Goal: Check status: Check status

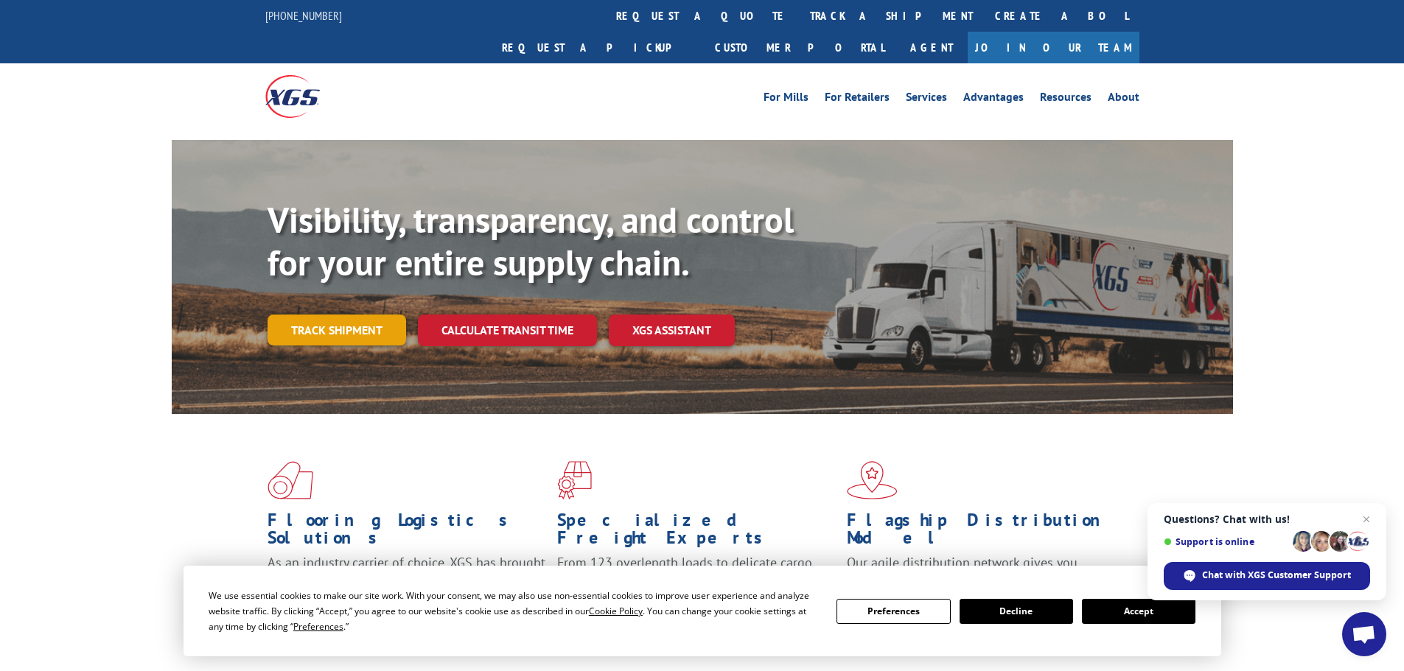
click at [376, 315] on link "Track shipment" at bounding box center [336, 330] width 139 height 31
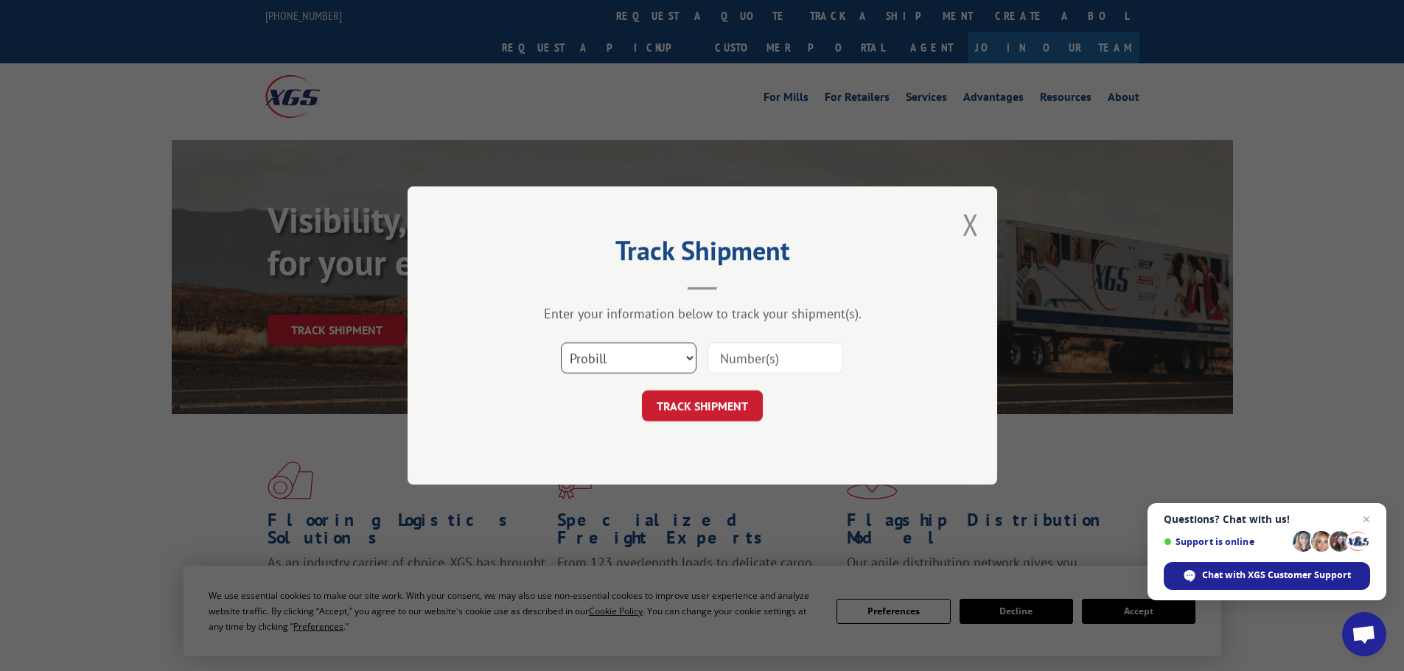
click at [610, 363] on select "Select category... Probill BOL PO" at bounding box center [629, 358] width 136 height 31
select select "po"
click at [561, 343] on select "Select category... Probill BOL PO" at bounding box center [629, 358] width 136 height 31
click at [756, 363] on input at bounding box center [775, 358] width 136 height 31
paste input "02520769"
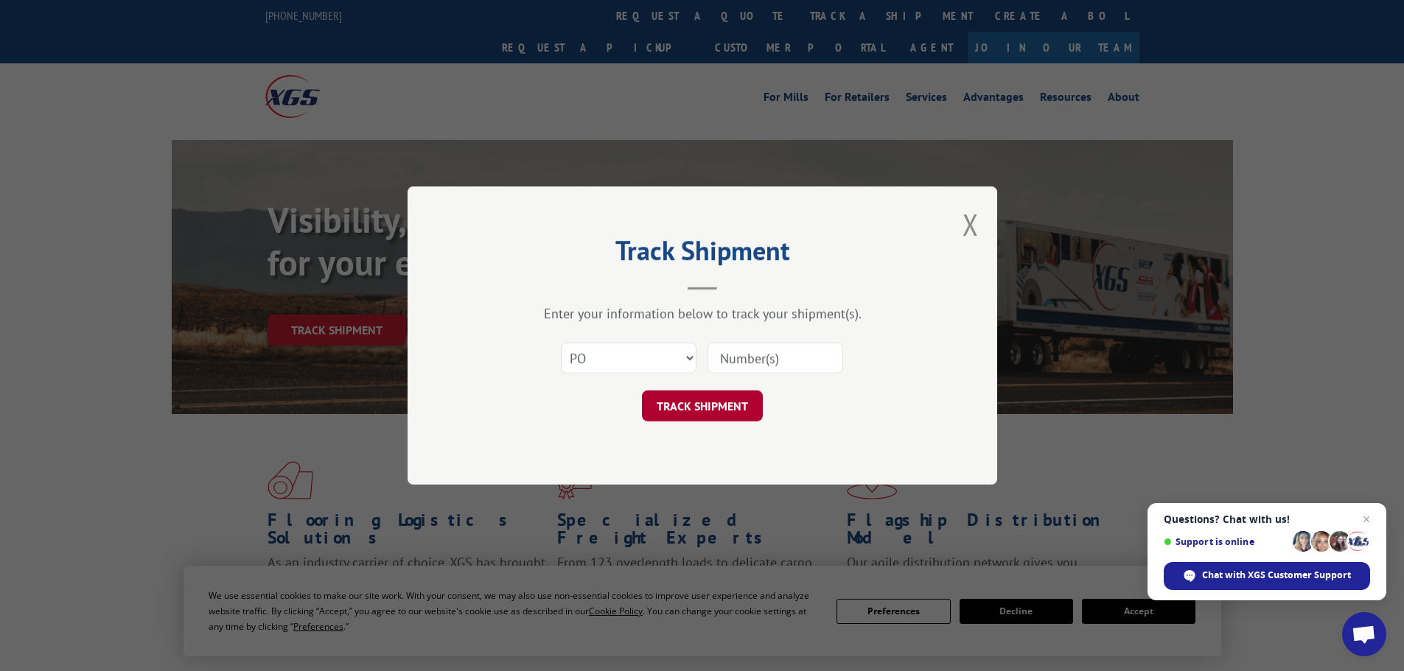
type input "02520769"
click button "TRACK SHIPMENT" at bounding box center [702, 405] width 121 height 31
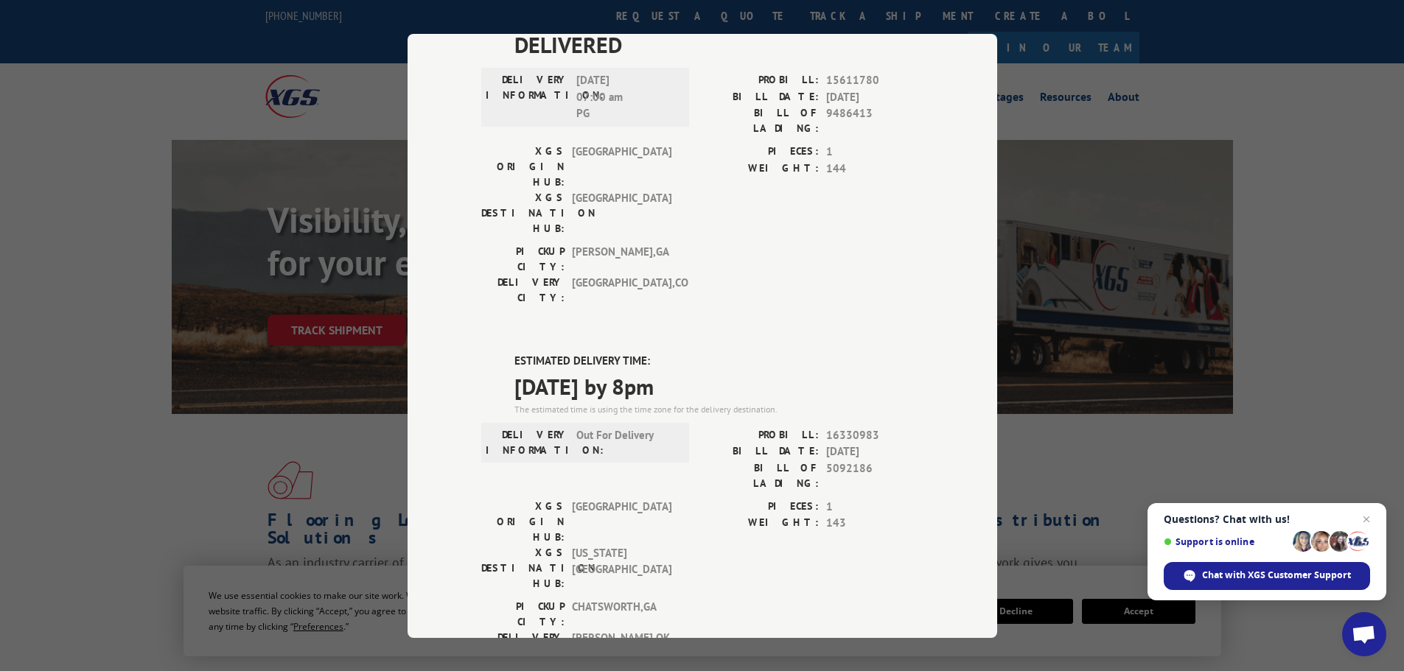
scroll to position [320, 0]
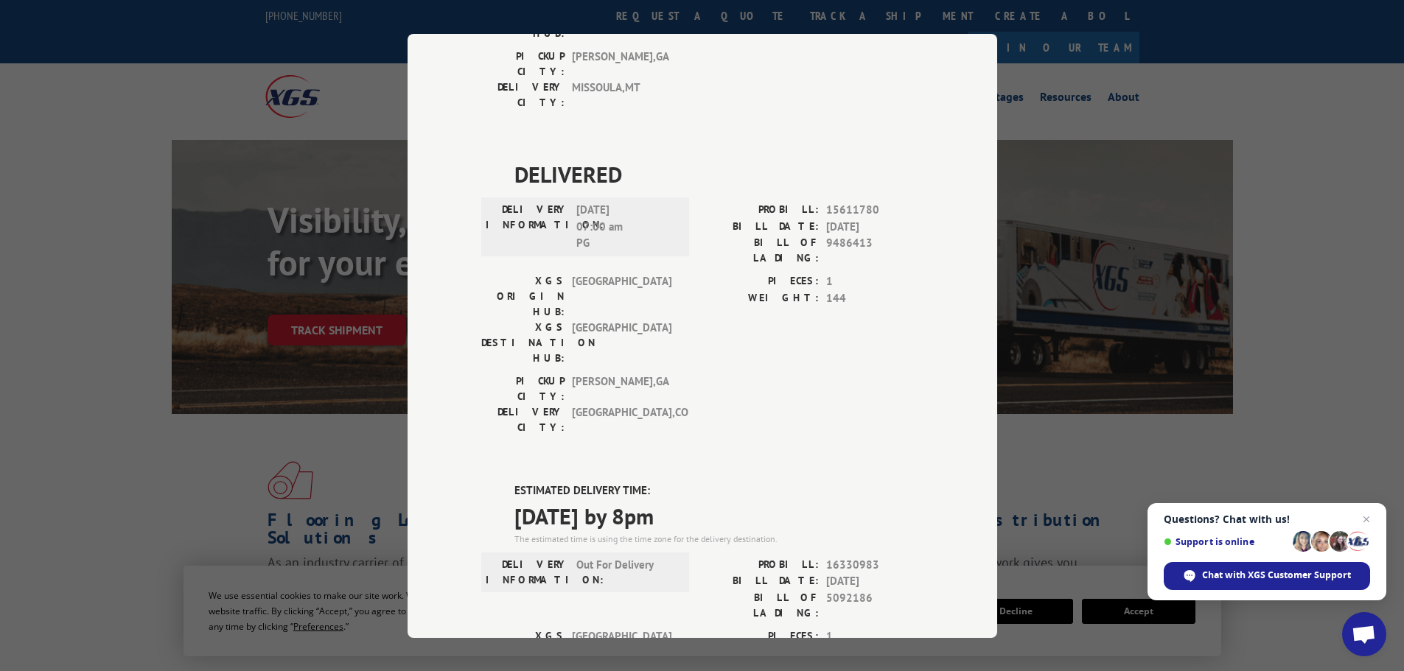
drag, startPoint x: 1215, startPoint y: 447, endPoint x: 1187, endPoint y: 432, distance: 32.0
click at [1196, 438] on div "Track Shipment DELIVERED DELIVERY INFORMATION: [DATE] 08:30 am [PERSON_NAME]: 1…" at bounding box center [702, 335] width 1404 height 671
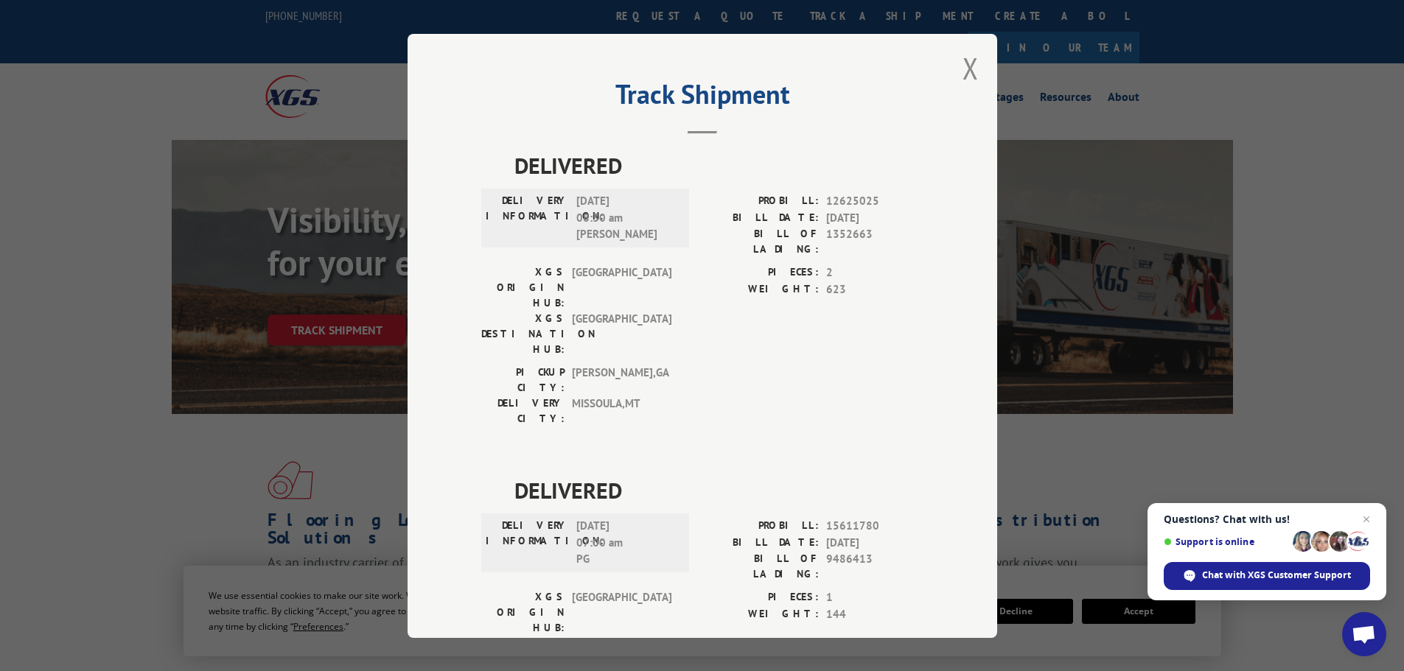
scroll to position [0, 0]
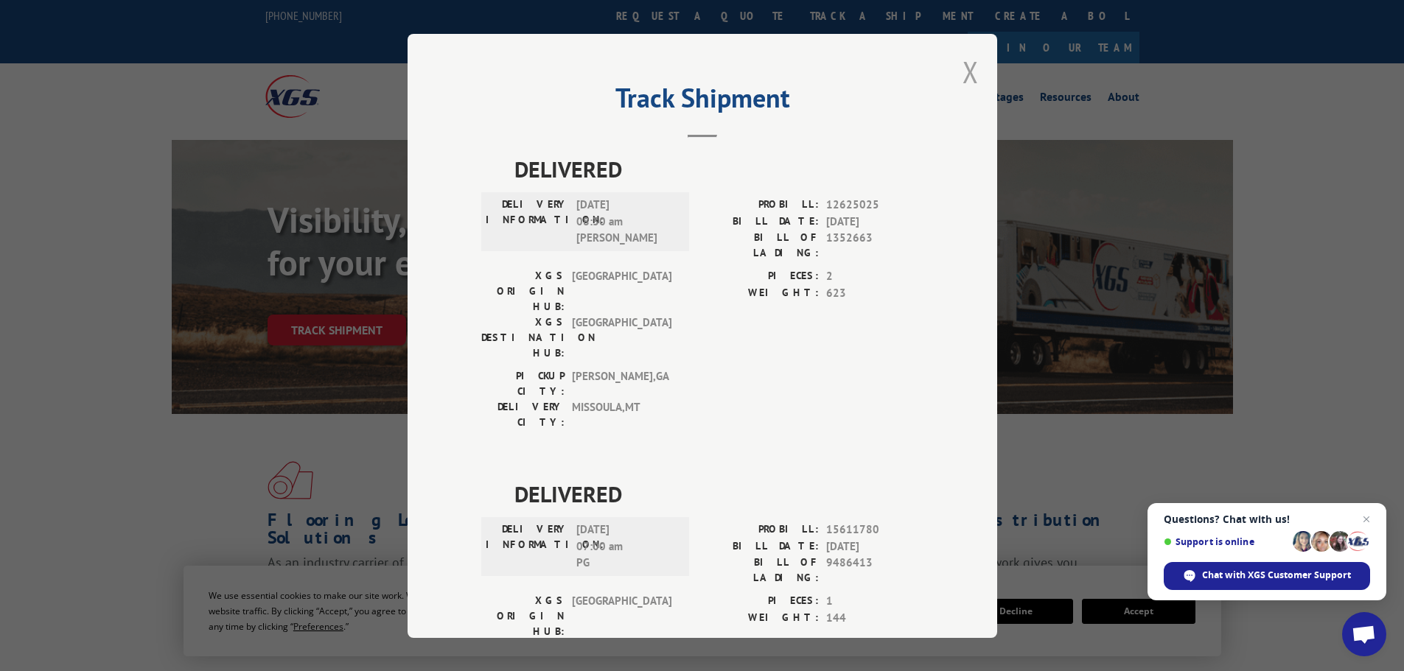
click at [964, 71] on button "Close modal" at bounding box center [970, 71] width 16 height 39
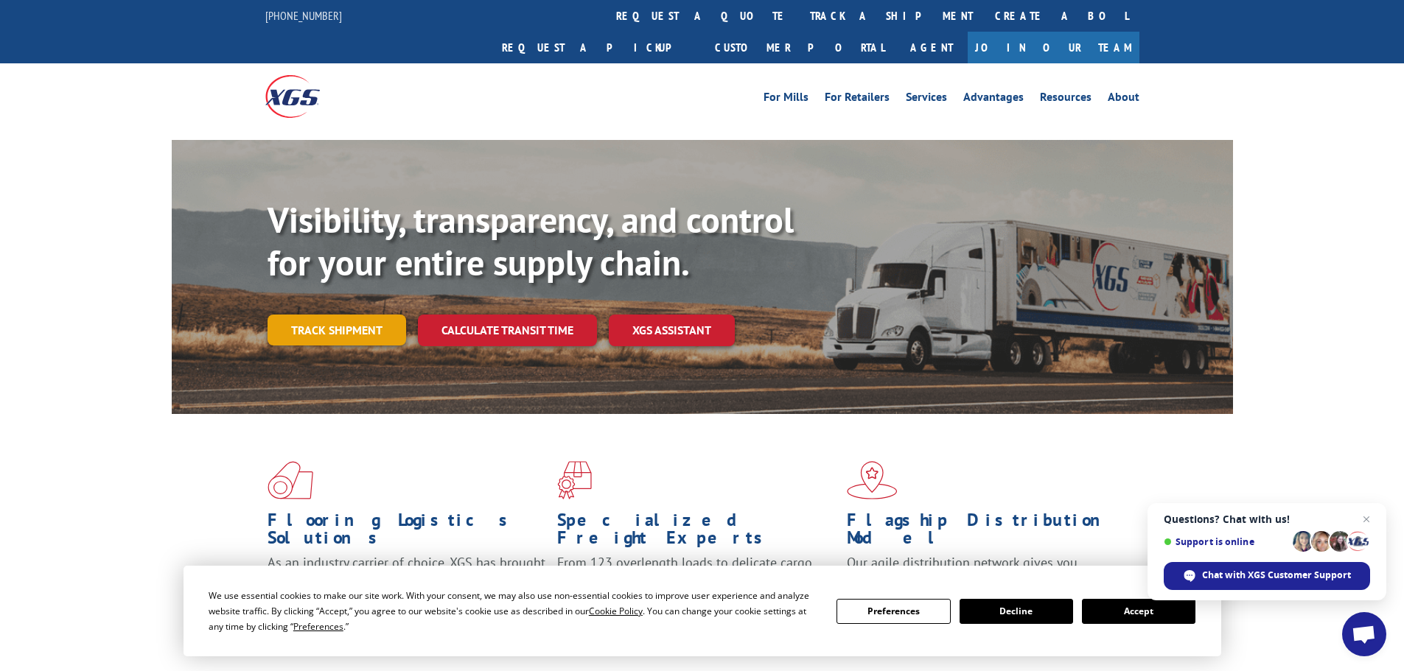
click at [357, 315] on link "Track shipment" at bounding box center [336, 330] width 139 height 31
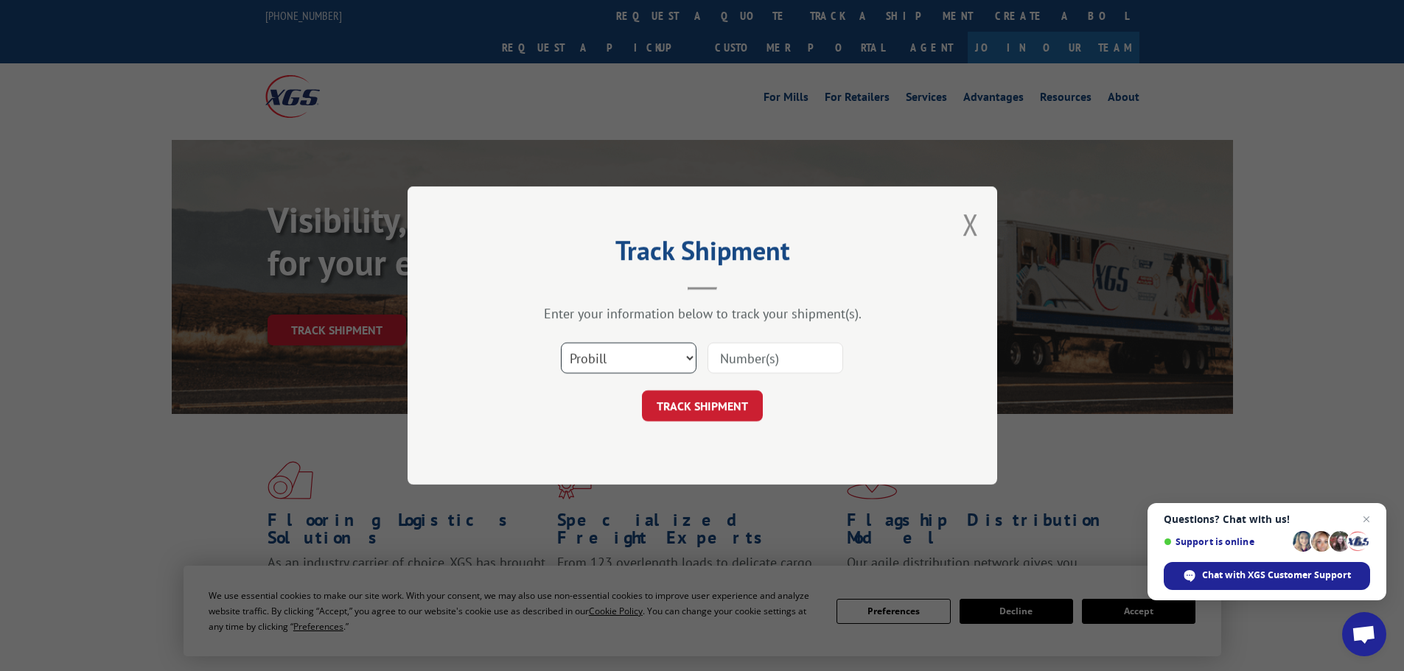
drag, startPoint x: 630, startPoint y: 357, endPoint x: 631, endPoint y: 371, distance: 13.3
click at [631, 357] on select "Select category... Probill BOL PO" at bounding box center [629, 358] width 136 height 31
select select "po"
click at [561, 343] on select "Select category... Probill BOL PO" at bounding box center [629, 358] width 136 height 31
click at [768, 378] on div "Select category... Probill BOL PO" at bounding box center [702, 358] width 442 height 49
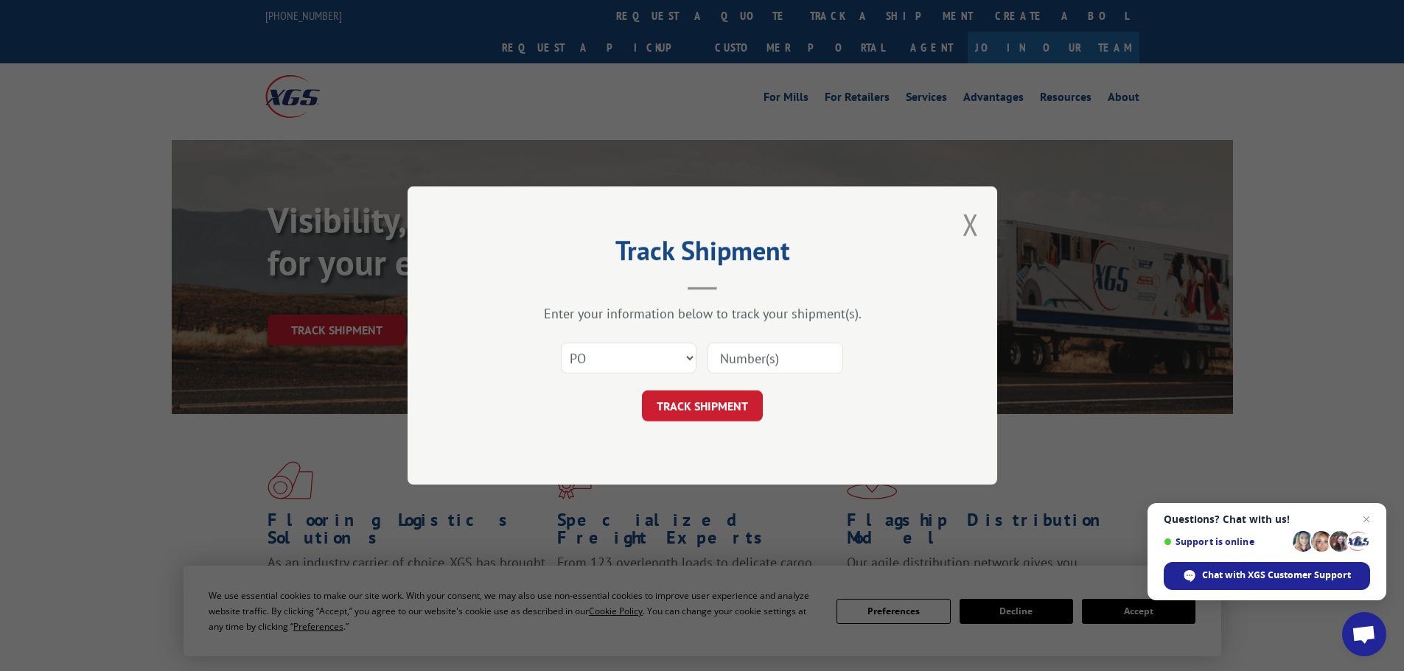
click at [770, 362] on input at bounding box center [775, 358] width 136 height 31
paste input "02520905"
type input "02520905"
click at [642, 390] on button "TRACK SHIPMENT" at bounding box center [702, 405] width 121 height 31
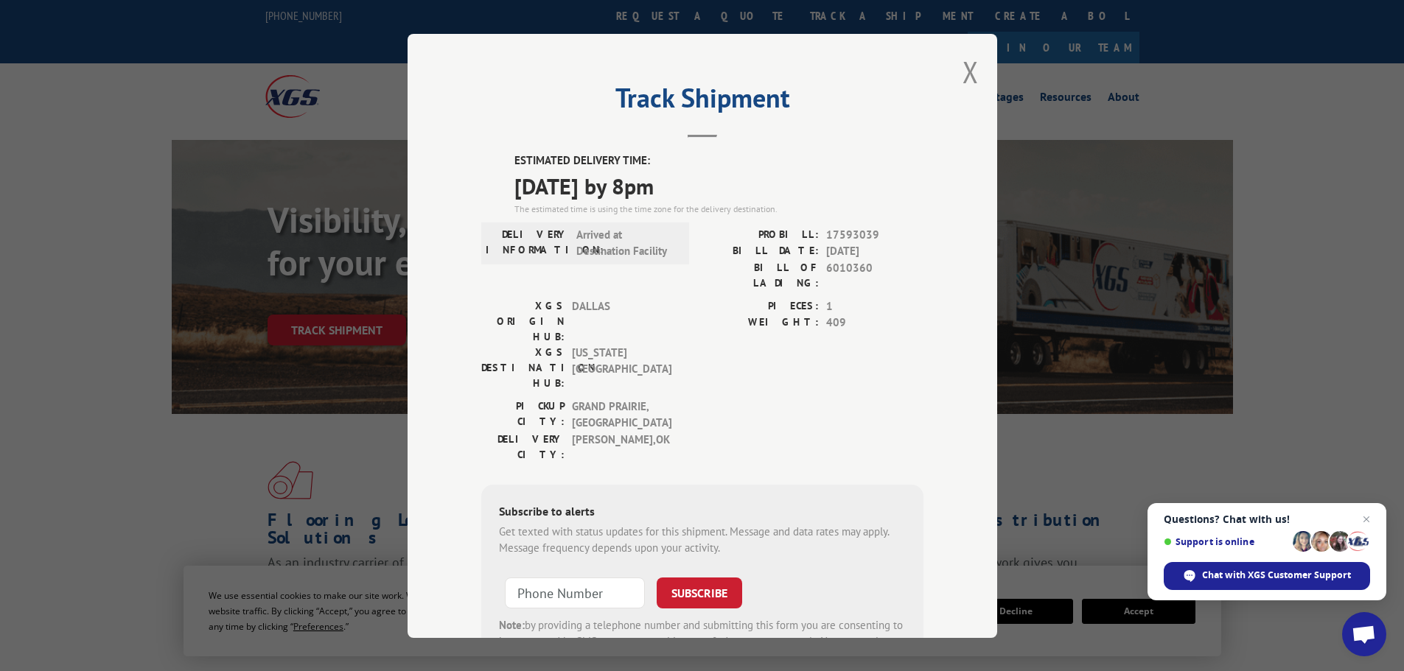
click at [623, 203] on div "The estimated time is using the time zone for the delivery destination." at bounding box center [718, 208] width 409 height 13
click at [614, 192] on span "[DATE] by 8pm" at bounding box center [718, 185] width 409 height 33
copy span "[DATE] by 8pm"
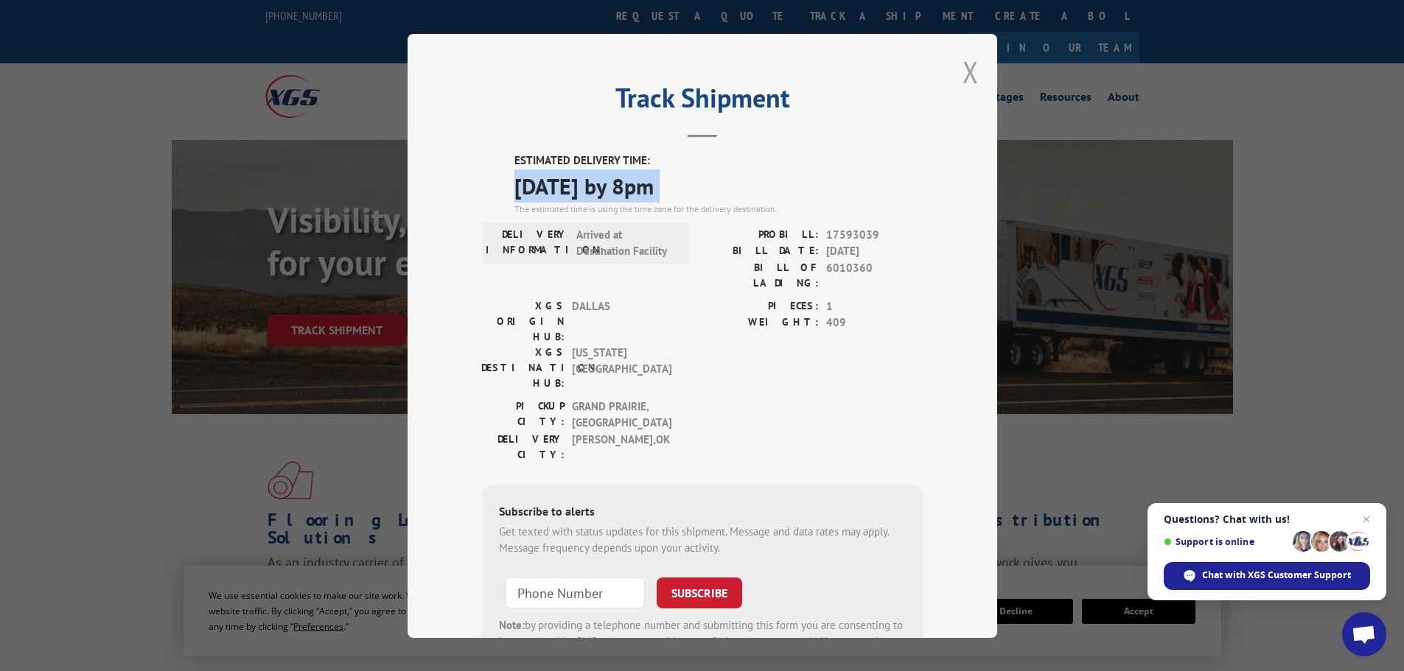
click at [965, 71] on button "Close modal" at bounding box center [970, 71] width 16 height 39
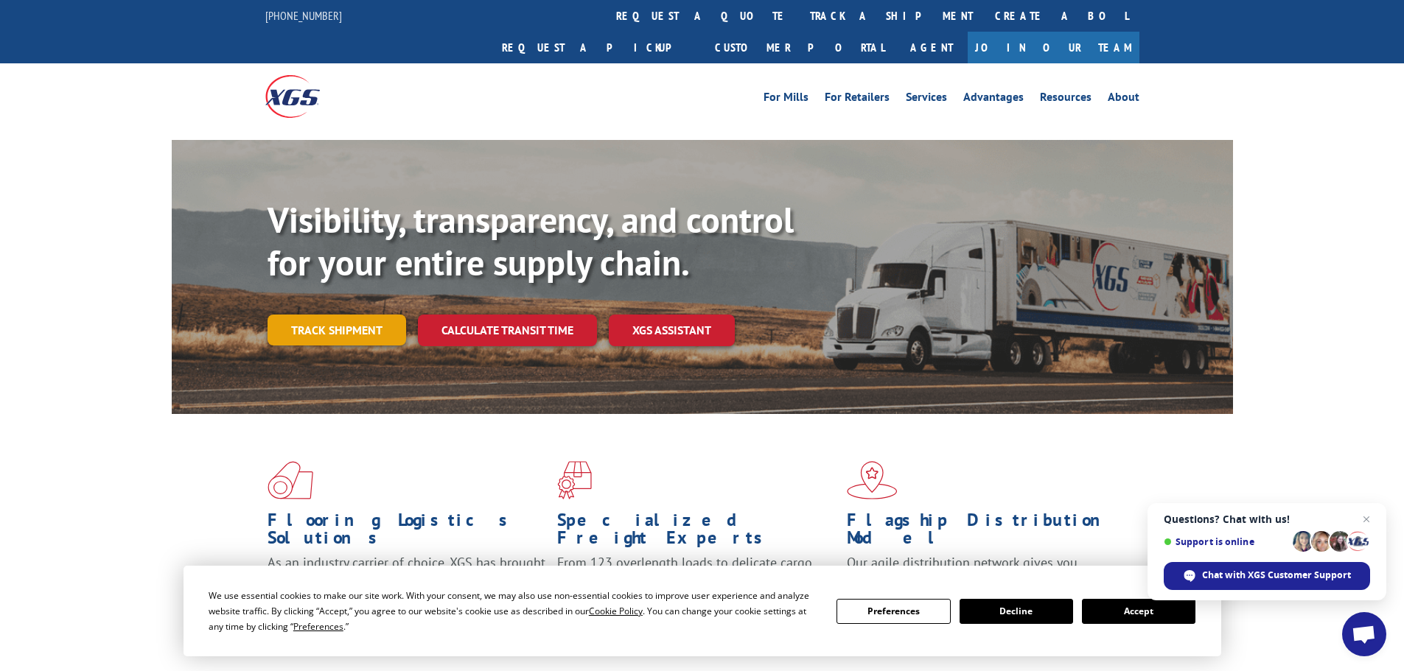
click at [343, 315] on link "Track shipment" at bounding box center [336, 330] width 139 height 31
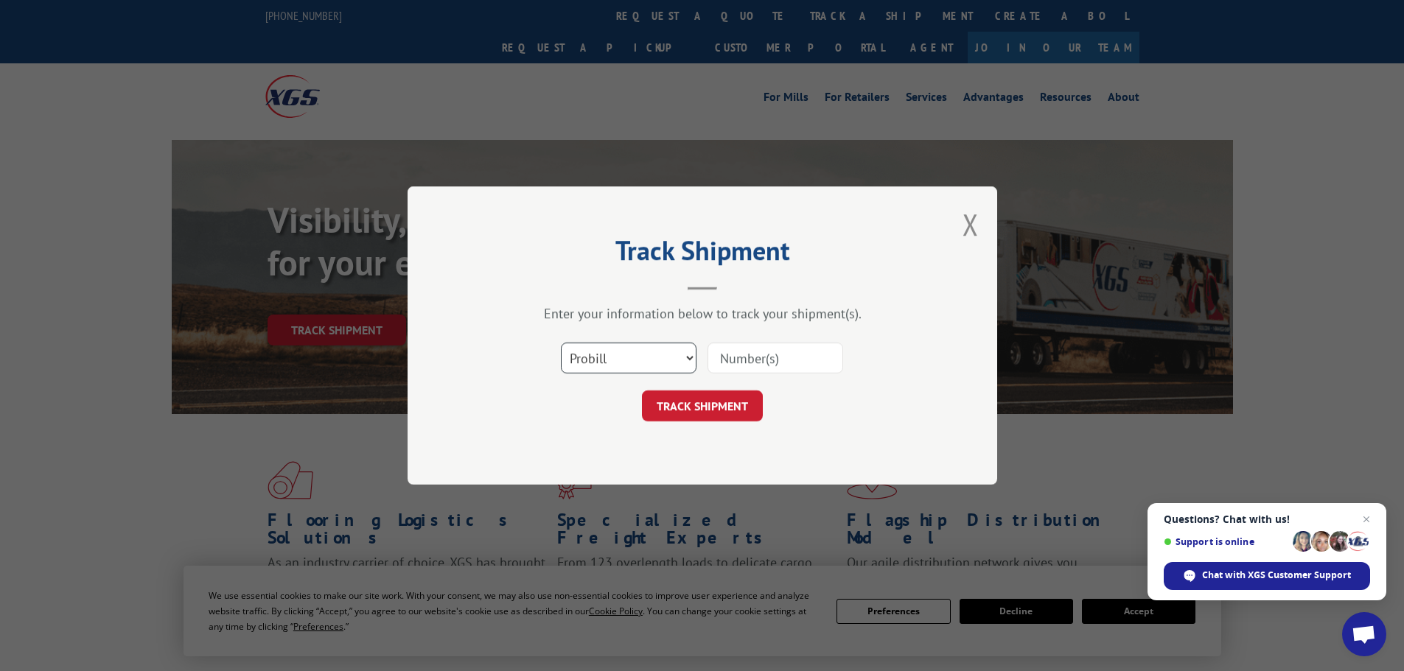
drag, startPoint x: 659, startPoint y: 346, endPoint x: 640, endPoint y: 373, distance: 32.9
click at [659, 346] on select "Select category... Probill BOL PO" at bounding box center [629, 358] width 136 height 31
select select "po"
click at [561, 343] on select "Select category... Probill BOL PO" at bounding box center [629, 358] width 136 height 31
click at [781, 361] on input at bounding box center [775, 358] width 136 height 31
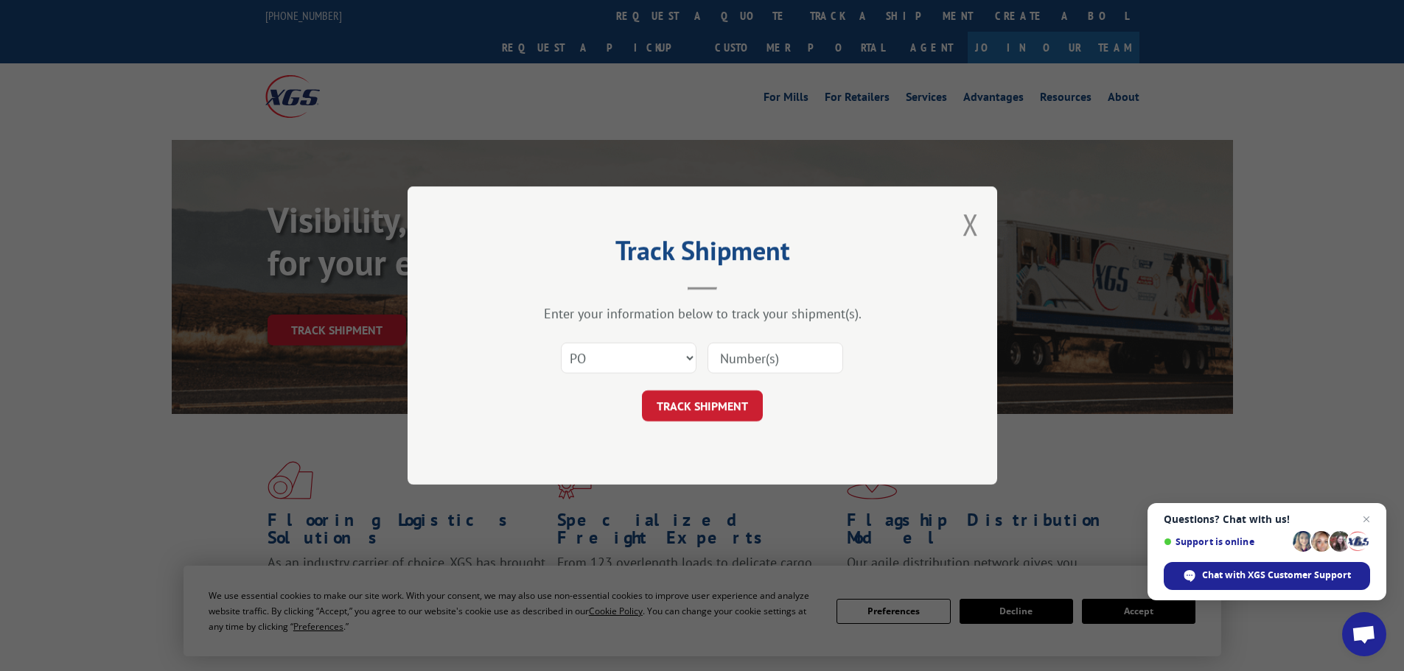
paste input "02520885"
type input "02520885"
click at [710, 399] on button "TRACK SHIPMENT" at bounding box center [702, 405] width 121 height 31
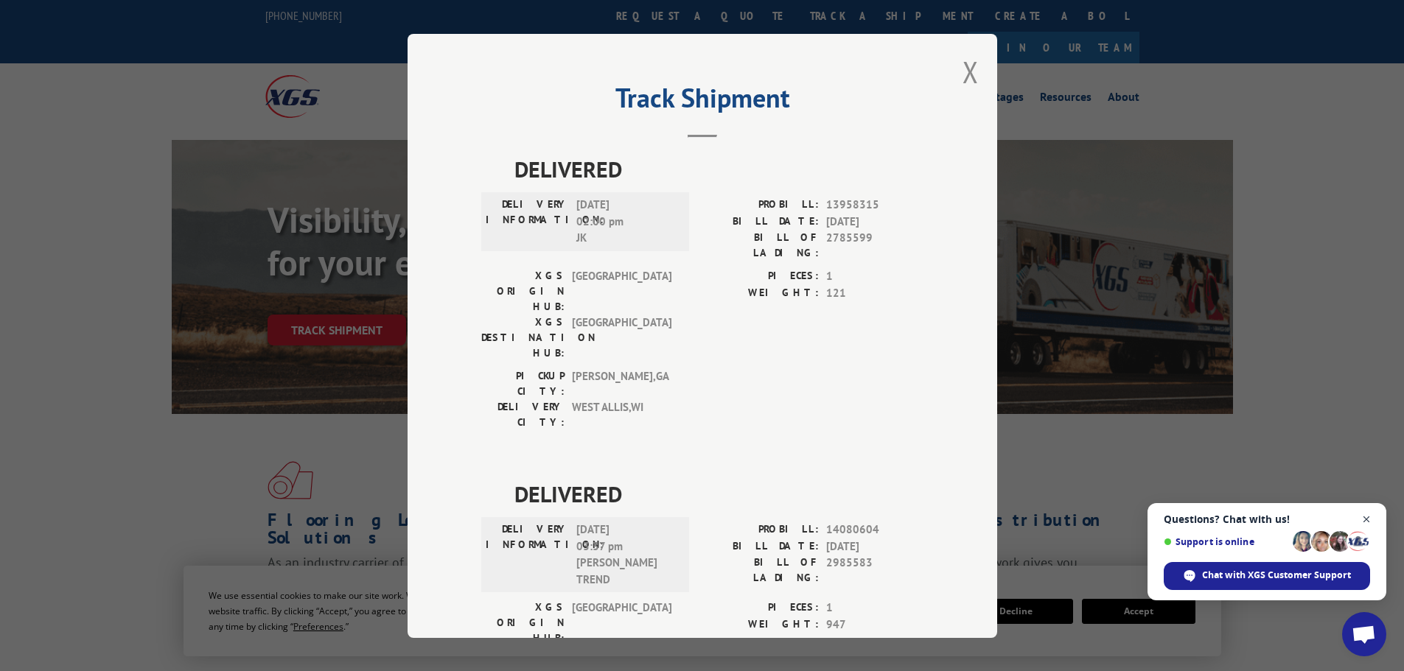
click at [1366, 515] on span "Open chat" at bounding box center [1366, 520] width 18 height 18
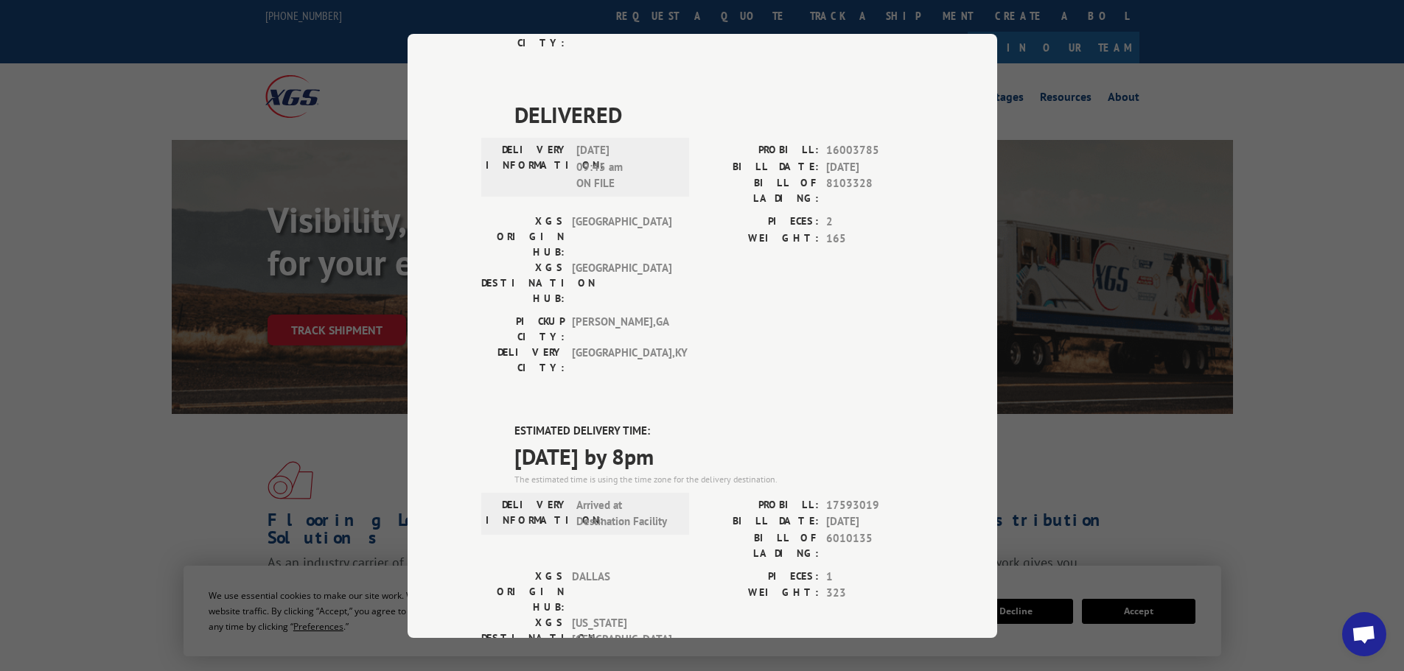
scroll to position [737, 0]
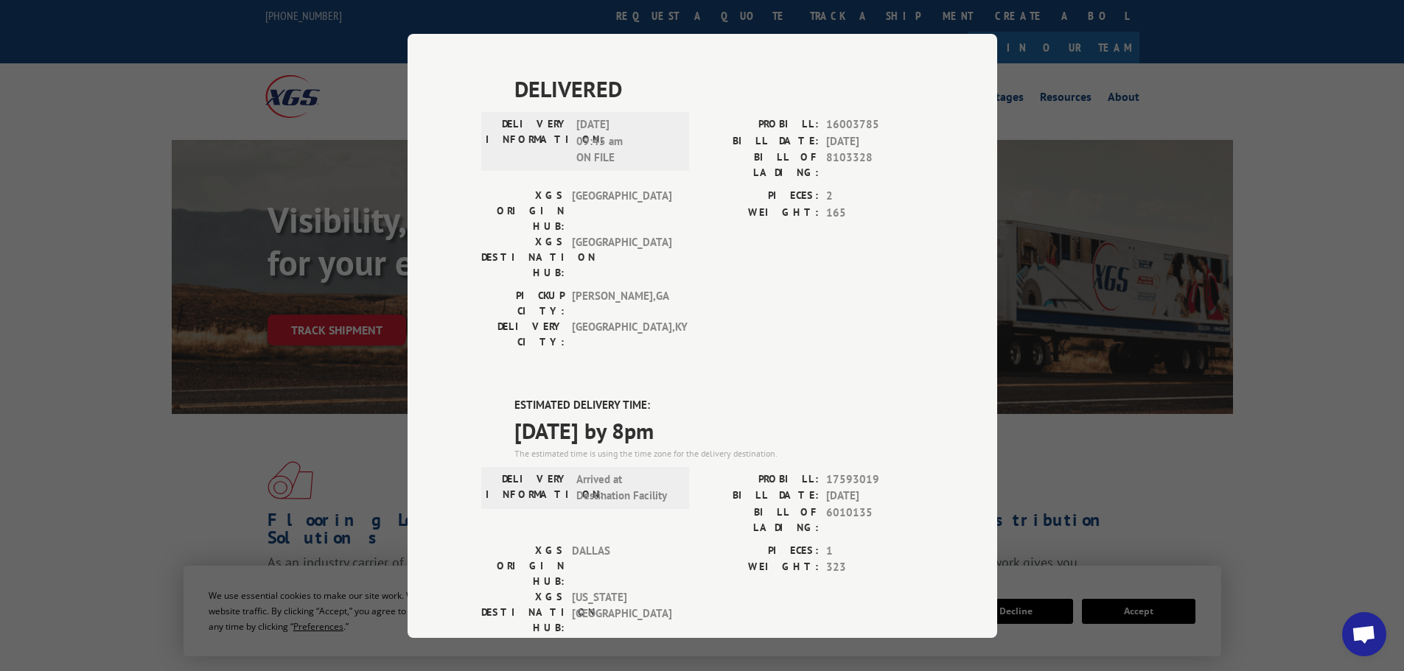
click at [628, 413] on span "[DATE] by 8pm" at bounding box center [718, 429] width 409 height 33
copy span "[DATE] by 8pm"
